Goal: Information Seeking & Learning: Find specific fact

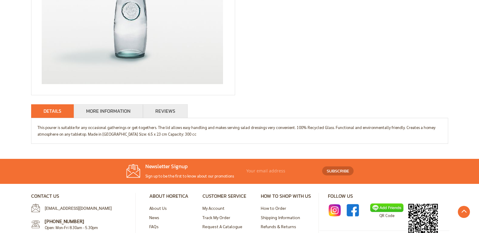
scroll to position [181, 0]
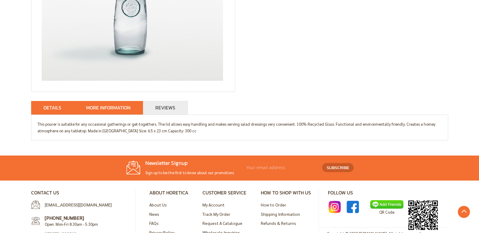
drag, startPoint x: 123, startPoint y: 113, endPoint x: 129, endPoint y: 112, distance: 6.2
click at [123, 113] on li "More Information" at bounding box center [108, 108] width 69 height 14
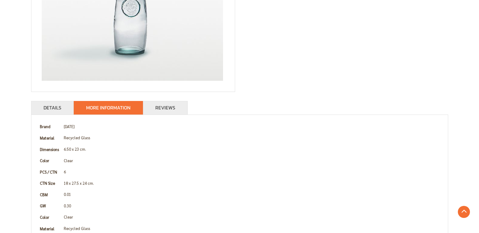
drag, startPoint x: 322, startPoint y: 86, endPoint x: 311, endPoint y: 86, distance: 10.9
click at [322, 86] on div "Granada Oil & Vinegar (Re-cycled Glass: 300 Ml) In stock SKU 102068002 Be the f…" at bounding box center [239, 68] width 417 height 360
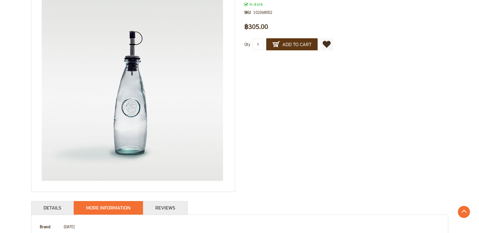
scroll to position [80, 0]
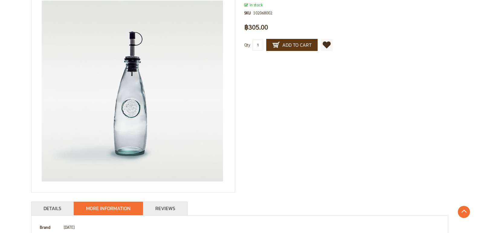
drag, startPoint x: 377, startPoint y: 95, endPoint x: 346, endPoint y: 96, distance: 31.1
click at [373, 95] on div "Granada Oil & Vinegar (Re-cycled Glass: 300 Ml) In stock SKU 102068002 Be the f…" at bounding box center [239, 169] width 417 height 360
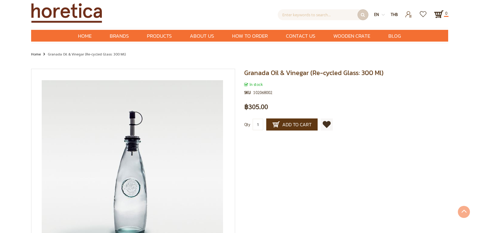
scroll to position [0, 0]
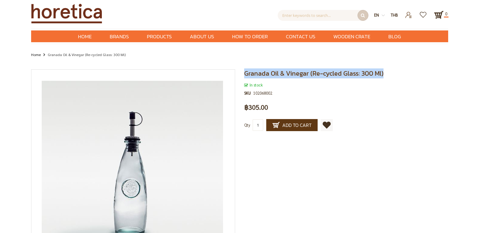
drag, startPoint x: 244, startPoint y: 71, endPoint x: 384, endPoint y: 70, distance: 140.2
click at [388, 71] on h1 "Granada Oil & Vinegar (Re-cycled Glass: 300 Ml)" at bounding box center [346, 73] width 204 height 8
copy span "Granada Oil & Vinegar (Re-cycled Glass: 300 Ml)"
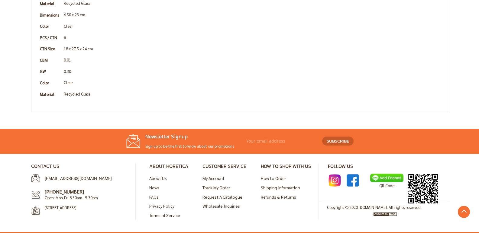
scroll to position [262, 0]
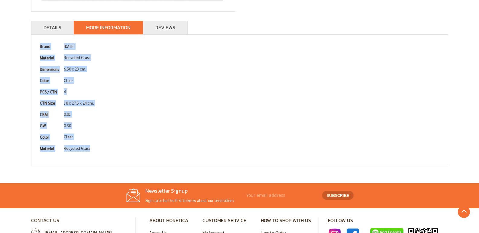
drag, startPoint x: 39, startPoint y: 45, endPoint x: 88, endPoint y: 137, distance: 104.9
click at [98, 147] on tbody "Brand [DATE] Material Recycled Glass Dimensions 6.50 x 23 cm. Color Clear PCS /…" at bounding box center [239, 98] width 404 height 114
copy tbody "Brand [DATE] Material Recycled Glass Dimensions 6.50 x 23 cm. Color Clear PCS /…"
click at [155, 79] on td "Clear" at bounding box center [252, 80] width 380 height 11
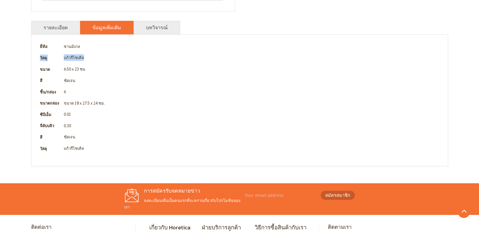
drag, startPoint x: 39, startPoint y: 56, endPoint x: 64, endPoint y: 57, distance: 25.7
click at [87, 56] on tr "วัสดุ แก้วรีไซเคิล" at bounding box center [239, 57] width 404 height 11
copy tr "วัสดุ แก้วรีไซเคิล"
drag, startPoint x: 38, startPoint y: 100, endPoint x: 96, endPoint y: 101, distance: 58.3
click at [117, 101] on tr "ขนาดกล่อง ขนาด 18 x 27.5 x 24 ซม." at bounding box center [239, 103] width 404 height 11
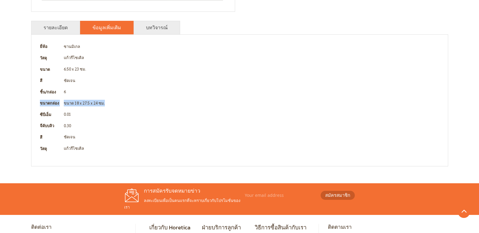
copy tr "ขนาดกล่อง ขนาด 18 x 27.5 x 24 ซม."
click at [184, 98] on td "ขนาด 18 x 27.5 x 24 ซม." at bounding box center [252, 103] width 380 height 11
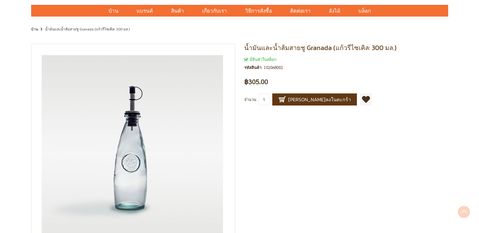
scroll to position [0, 0]
